Goal: Task Accomplishment & Management: Use online tool/utility

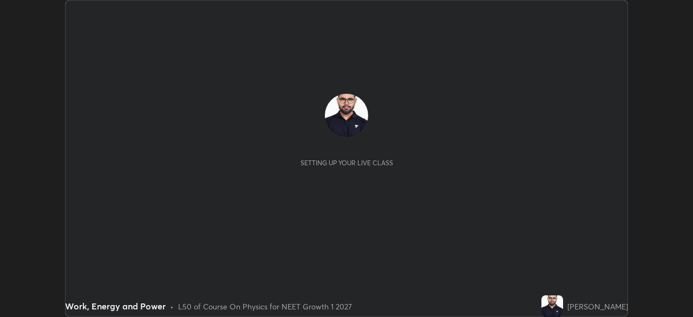
scroll to position [317, 693]
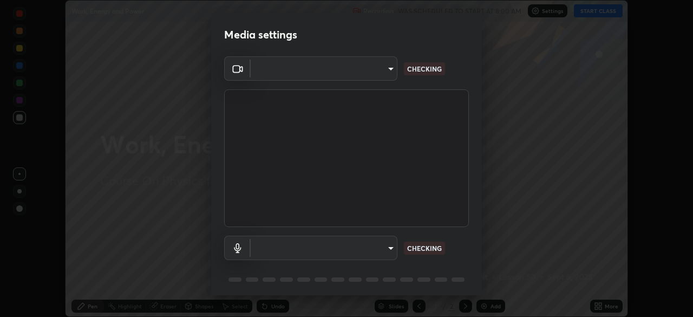
type input "09f294524f3521c037d78ee7cdb71511b6c9344afeed810a356f0d23342d5398"
type input "communications"
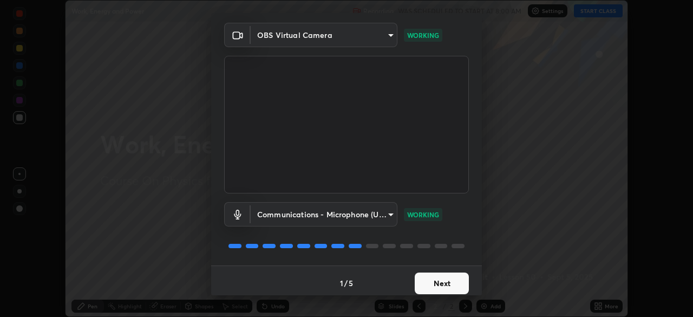
scroll to position [38, 0]
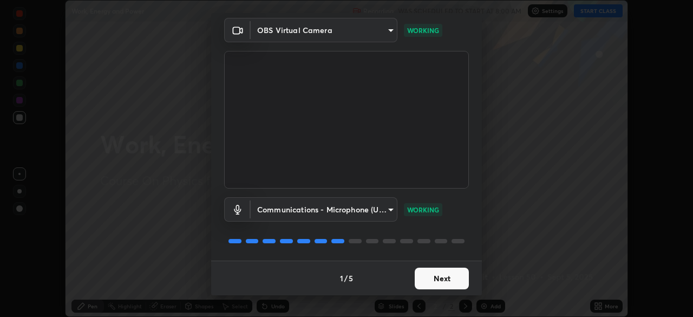
click at [430, 279] on button "Next" at bounding box center [442, 279] width 54 height 22
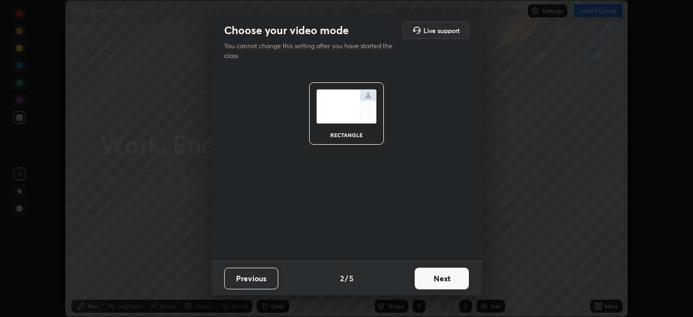
click at [428, 278] on button "Next" at bounding box center [442, 279] width 54 height 22
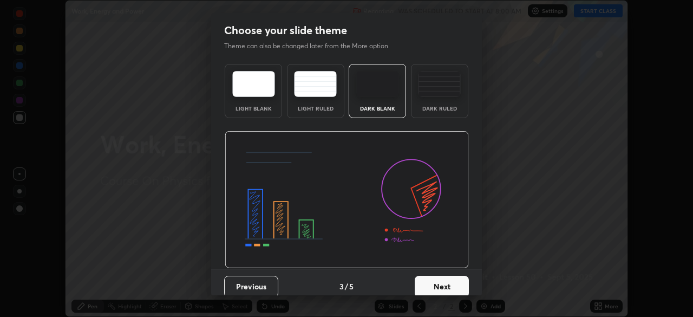
click at [428, 285] on button "Next" at bounding box center [442, 287] width 54 height 22
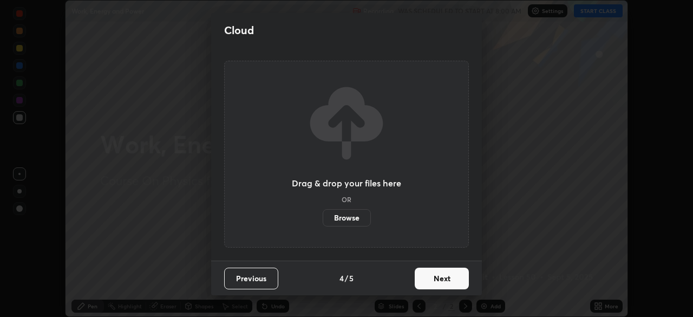
click at [428, 285] on button "Next" at bounding box center [442, 279] width 54 height 22
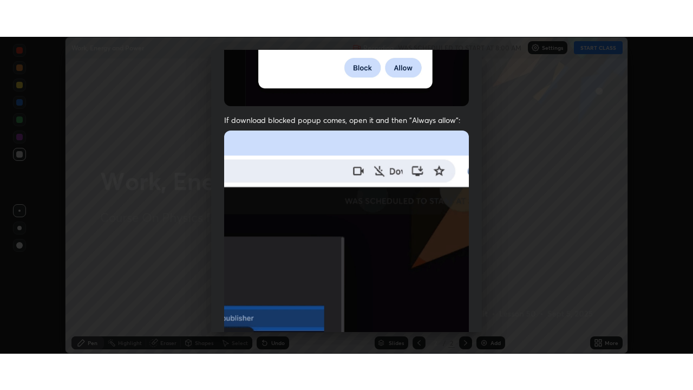
scroll to position [259, 0]
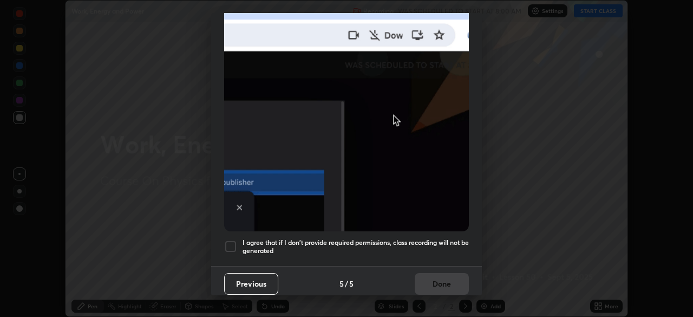
click at [236, 241] on div at bounding box center [230, 246] width 13 height 13
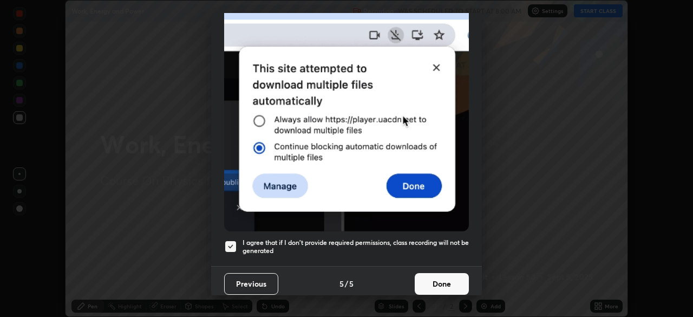
click at [423, 277] on button "Done" at bounding box center [442, 284] width 54 height 22
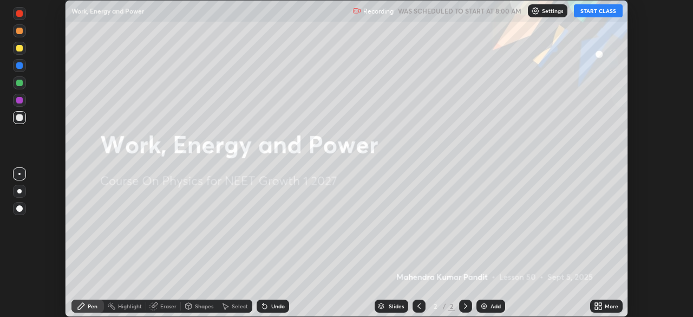
click at [593, 11] on button "START CLASS" at bounding box center [598, 10] width 49 height 13
click at [601, 305] on icon at bounding box center [600, 304] width 3 height 3
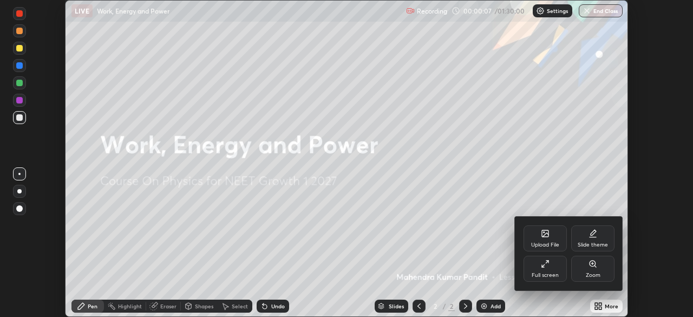
click at [545, 270] on div "Full screen" at bounding box center [545, 269] width 43 height 26
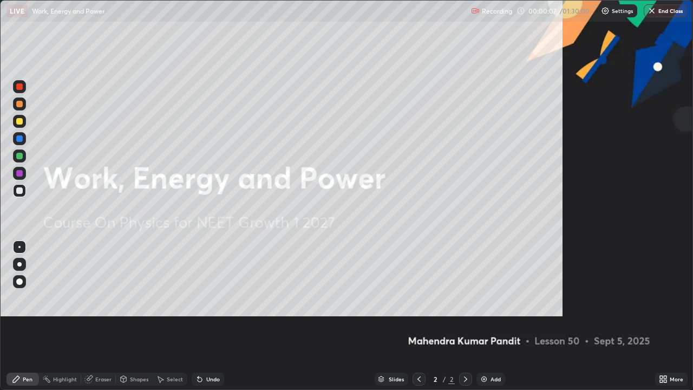
scroll to position [390, 693]
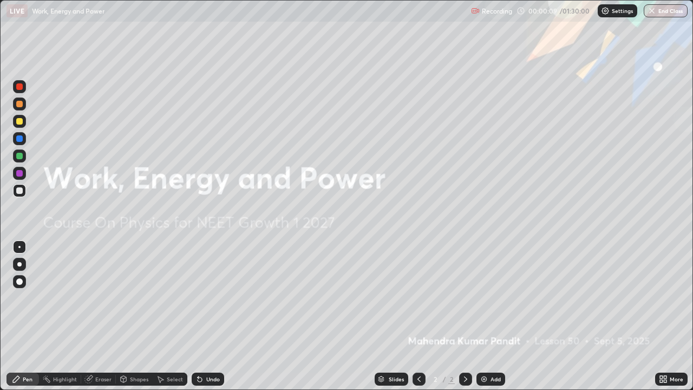
click at [480, 316] on img at bounding box center [484, 379] width 9 height 9
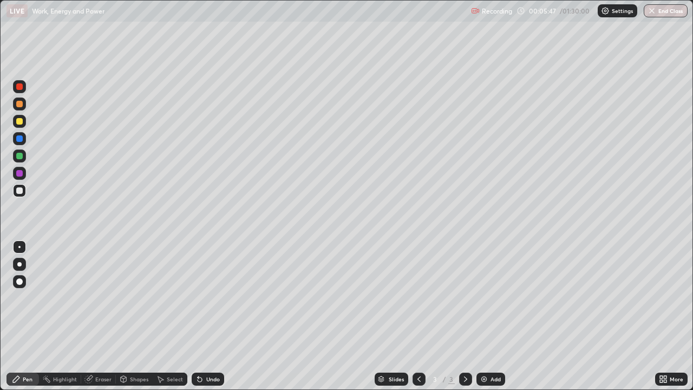
click at [18, 160] on div at bounding box center [19, 156] width 13 height 13
click at [18, 119] on div at bounding box center [19, 121] width 7 height 7
click at [18, 156] on div at bounding box center [19, 156] width 7 height 7
click at [198, 316] on icon at bounding box center [200, 380] width 4 height 4
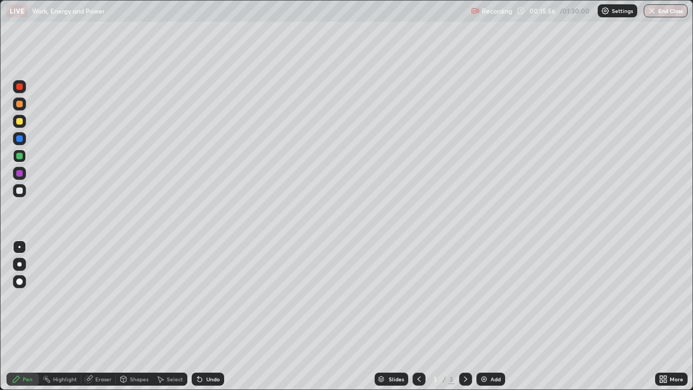
click at [483, 316] on img at bounding box center [484, 379] width 9 height 9
click at [18, 122] on div at bounding box center [19, 121] width 7 height 7
click at [210, 316] on div "Undo" at bounding box center [213, 378] width 14 height 5
click at [208, 316] on div "Undo" at bounding box center [208, 379] width 33 height 13
click at [206, 316] on div "Undo" at bounding box center [208, 379] width 33 height 13
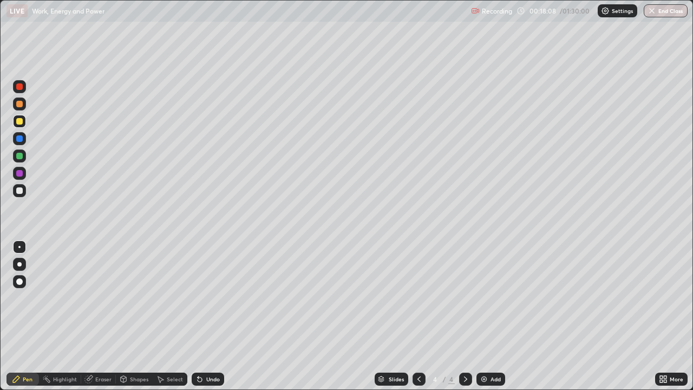
click at [206, 316] on div "Undo" at bounding box center [208, 379] width 33 height 13
click at [480, 316] on img at bounding box center [484, 379] width 9 height 9
click at [18, 175] on div at bounding box center [19, 173] width 7 height 7
click at [482, 316] on img at bounding box center [484, 379] width 9 height 9
click at [19, 191] on div at bounding box center [19, 190] width 7 height 7
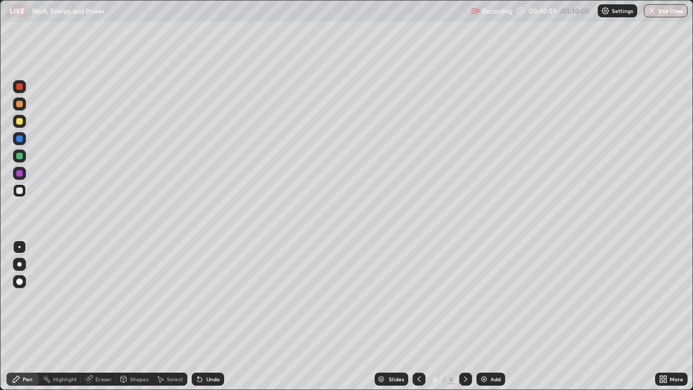
click at [211, 316] on div "Undo" at bounding box center [213, 378] width 14 height 5
click at [202, 316] on icon at bounding box center [200, 379] width 9 height 9
click at [20, 157] on div at bounding box center [19, 156] width 7 height 7
click at [17, 174] on div at bounding box center [19, 173] width 7 height 7
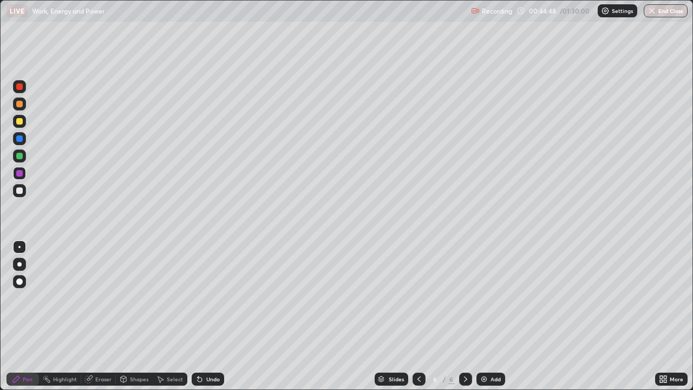
click at [20, 155] on div at bounding box center [19, 156] width 7 height 7
click at [21, 124] on div at bounding box center [19, 121] width 7 height 7
click at [484, 316] on img at bounding box center [484, 379] width 9 height 9
click at [211, 316] on div "Undo" at bounding box center [208, 379] width 33 height 13
click at [212, 316] on div "Undo" at bounding box center [213, 378] width 14 height 5
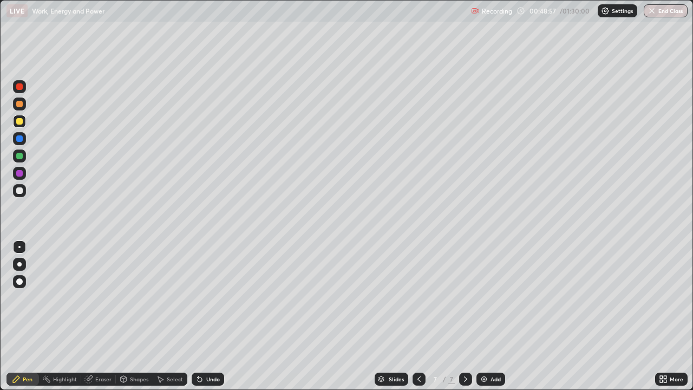
click at [217, 316] on div "Undo" at bounding box center [213, 378] width 14 height 5
click at [293, 316] on button "Undo" at bounding box center [305, 316] width 31 height 13
click at [18, 141] on div at bounding box center [19, 138] width 7 height 7
click at [480, 316] on img at bounding box center [484, 379] width 9 height 9
click at [21, 174] on div at bounding box center [19, 173] width 7 height 7
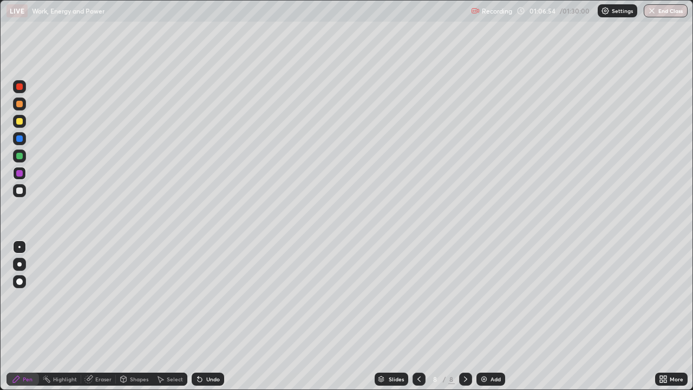
click at [484, 316] on img at bounding box center [484, 379] width 9 height 9
click at [19, 192] on div at bounding box center [19, 190] width 7 height 7
click at [485, 316] on img at bounding box center [484, 379] width 9 height 9
click at [20, 126] on div at bounding box center [19, 121] width 13 height 13
click at [20, 176] on div at bounding box center [19, 173] width 7 height 7
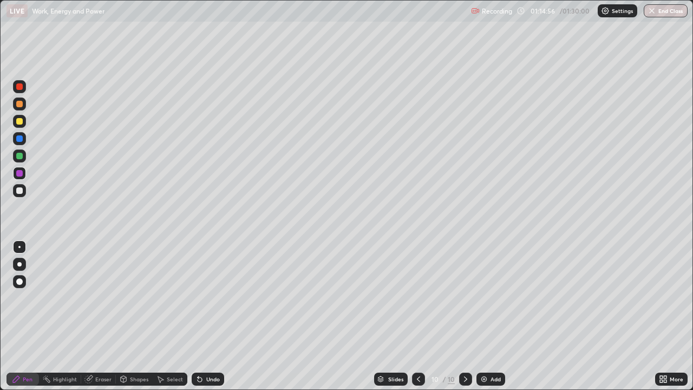
click at [95, 316] on div "Eraser" at bounding box center [103, 378] width 16 height 5
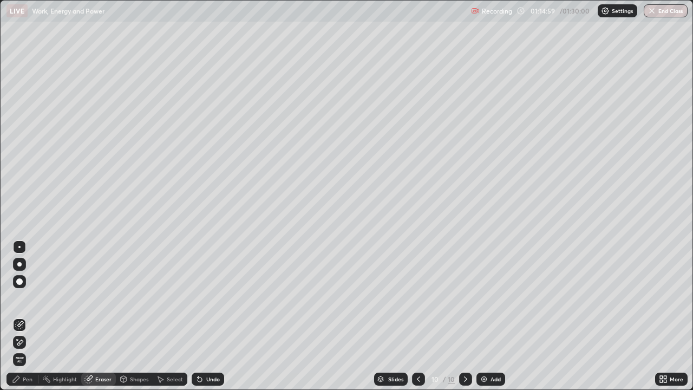
click at [28, 316] on div "Pen" at bounding box center [28, 378] width 10 height 5
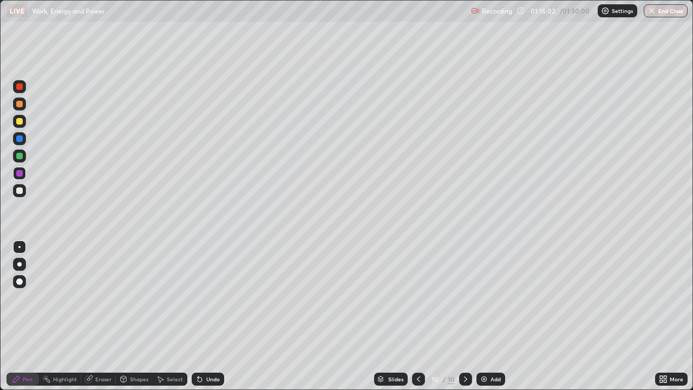
click at [99, 316] on div "Eraser" at bounding box center [103, 378] width 16 height 5
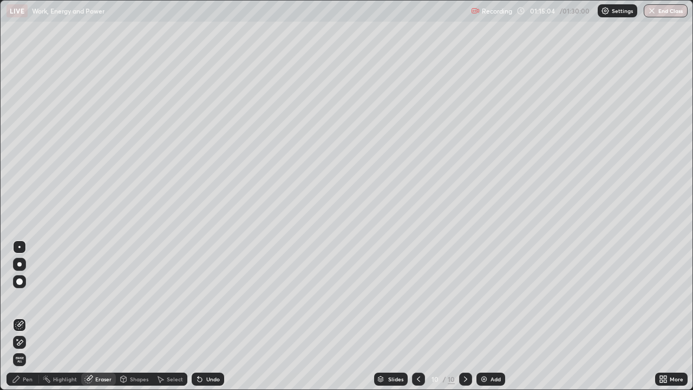
click at [24, 316] on div "Pen" at bounding box center [23, 379] width 33 height 13
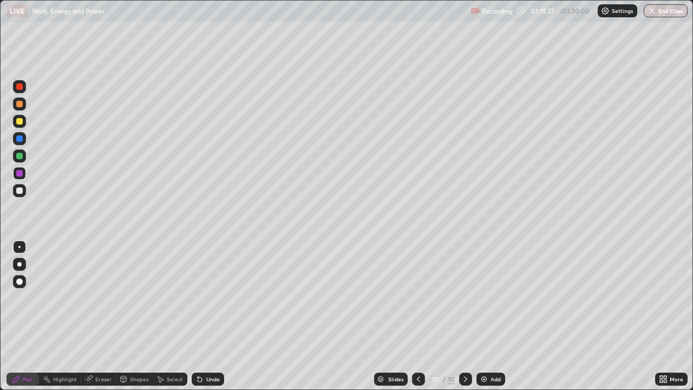
click at [304, 316] on div "Slides 10 / 10 Add" at bounding box center [439, 379] width 431 height 22
click at [18, 158] on div at bounding box center [19, 156] width 7 height 7
click at [99, 316] on div "Eraser" at bounding box center [103, 378] width 16 height 5
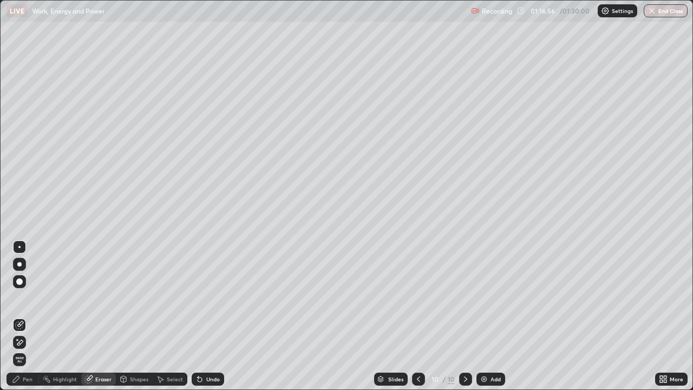
click at [30, 316] on div "Pen" at bounding box center [28, 378] width 10 height 5
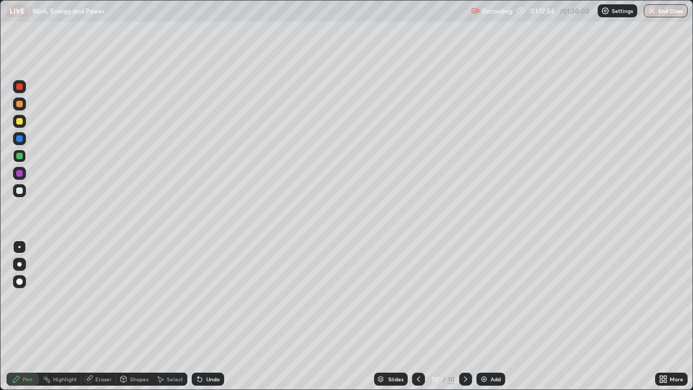
click at [481, 316] on img at bounding box center [484, 379] width 9 height 9
click at [99, 316] on div "Eraser" at bounding box center [103, 378] width 16 height 5
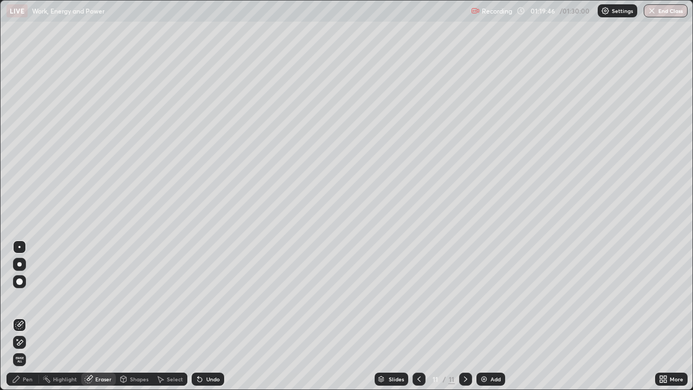
click at [34, 316] on div "Pen" at bounding box center [23, 379] width 33 height 13
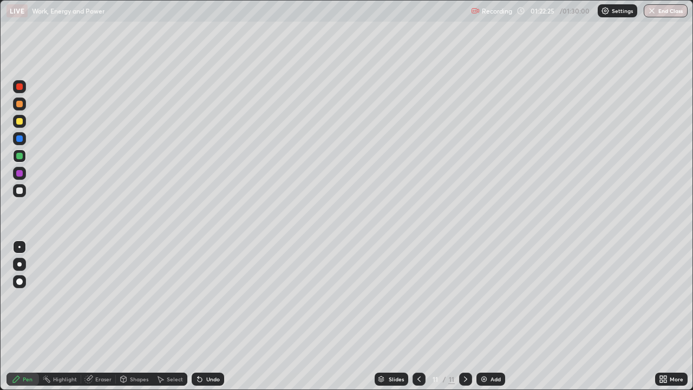
click at [206, 316] on div "Undo" at bounding box center [213, 378] width 14 height 5
click at [102, 316] on div "Eraser" at bounding box center [103, 378] width 16 height 5
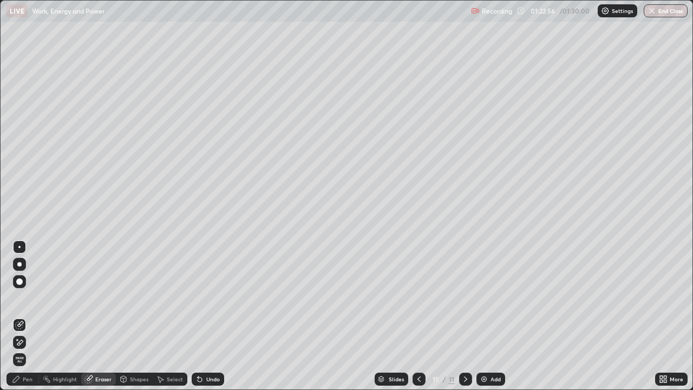
click at [33, 316] on div "Pen" at bounding box center [23, 379] width 33 height 13
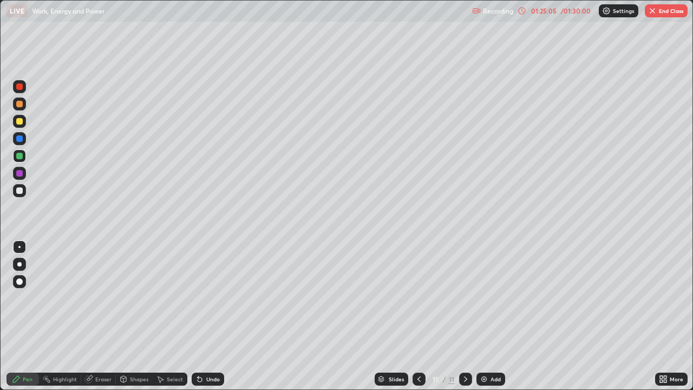
click at [658, 14] on button "End Class" at bounding box center [666, 10] width 43 height 13
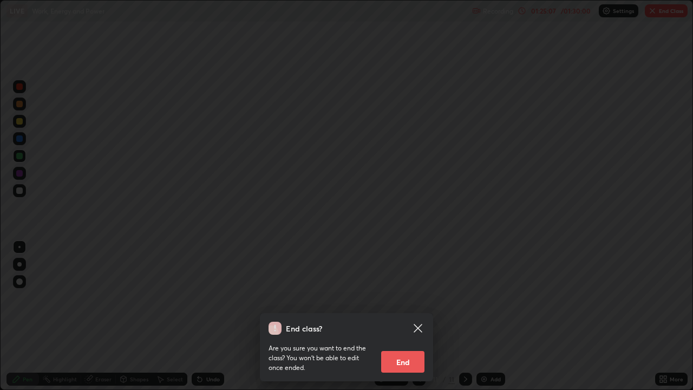
click at [412, 316] on button "End" at bounding box center [402, 362] width 43 height 22
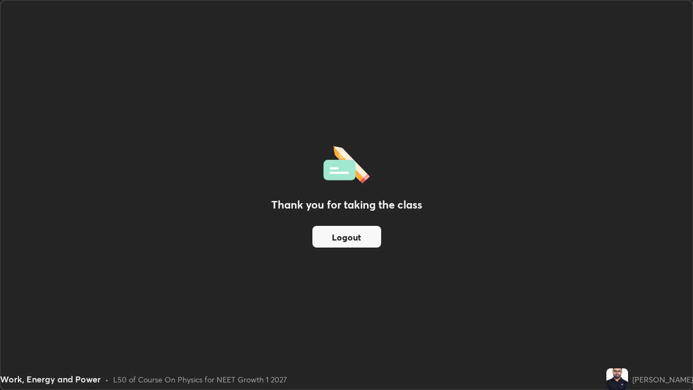
click at [555, 207] on div "Thank you for taking the class Logout" at bounding box center [347, 195] width 692 height 389
click at [484, 309] on div "Thank you for taking the class Logout" at bounding box center [347, 195] width 692 height 389
click at [469, 256] on div "Thank you for taking the class Logout" at bounding box center [347, 195] width 692 height 389
click at [349, 230] on button "Logout" at bounding box center [347, 237] width 69 height 22
click at [342, 233] on button "Logout" at bounding box center [347, 237] width 69 height 22
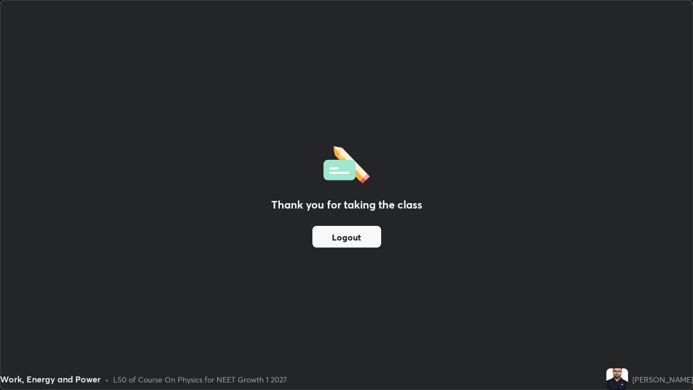
click at [340, 233] on button "Logout" at bounding box center [347, 237] width 69 height 22
click at [332, 237] on button "Logout" at bounding box center [347, 237] width 69 height 22
click at [349, 230] on button "Logout" at bounding box center [347, 237] width 69 height 22
click at [346, 234] on button "Logout" at bounding box center [347, 237] width 69 height 22
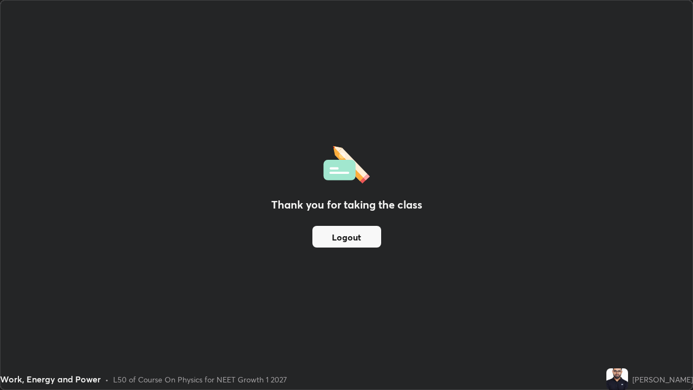
click at [343, 235] on button "Logout" at bounding box center [347, 237] width 69 height 22
